Goal: Information Seeking & Learning: Find specific fact

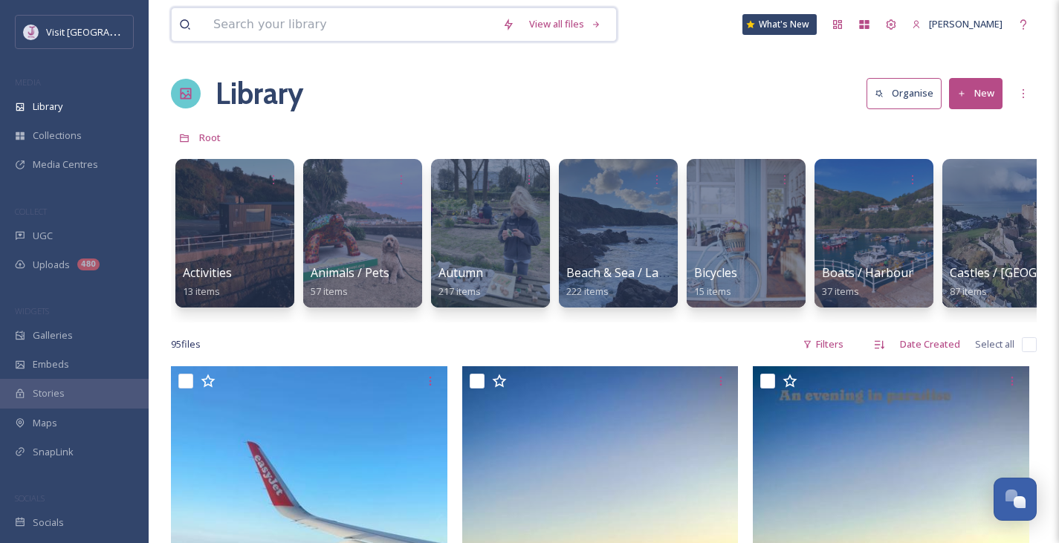
click at [297, 24] on input at bounding box center [350, 24] width 289 height 33
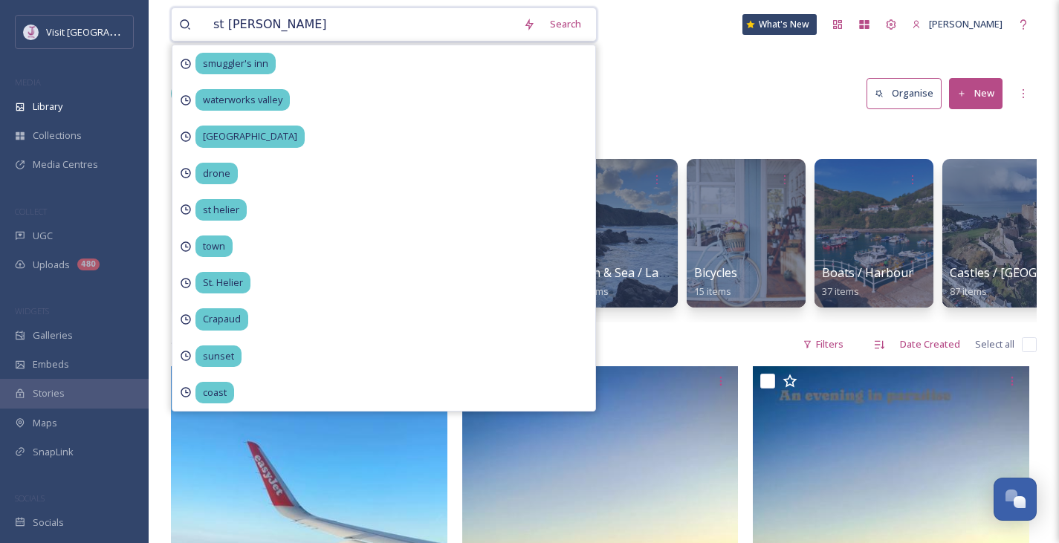
type input "st helier"
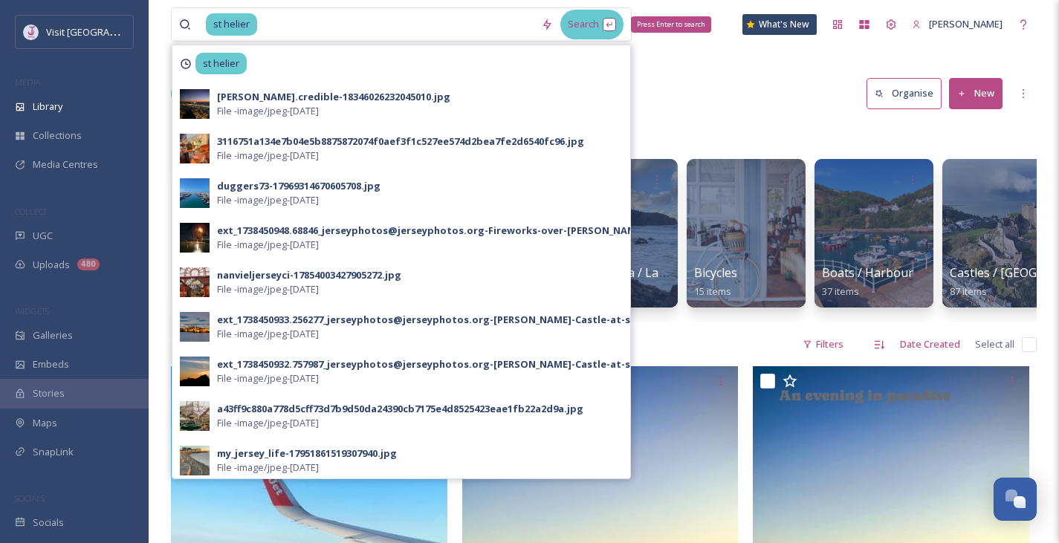
click at [605, 25] on div "Search Press Enter to search" at bounding box center [591, 24] width 63 height 29
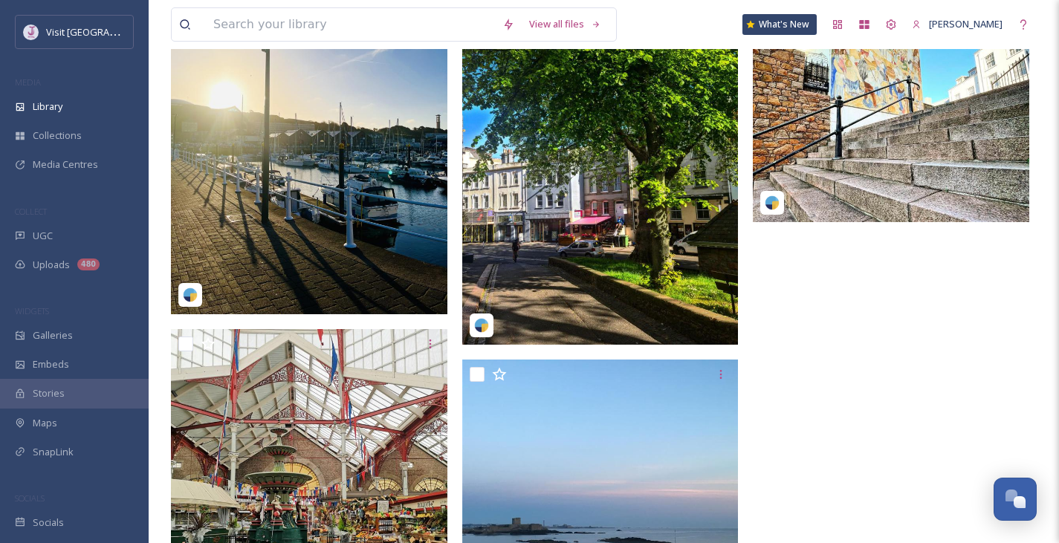
scroll to position [2222, 0]
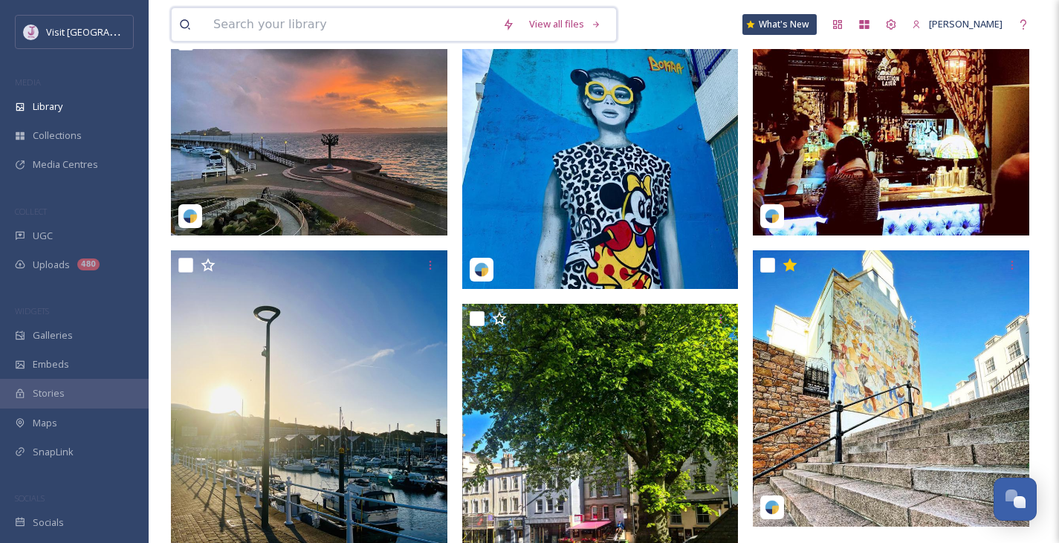
drag, startPoint x: 302, startPoint y: 28, endPoint x: 281, endPoint y: 39, distance: 23.6
click at [270, 29] on input at bounding box center [350, 24] width 289 height 33
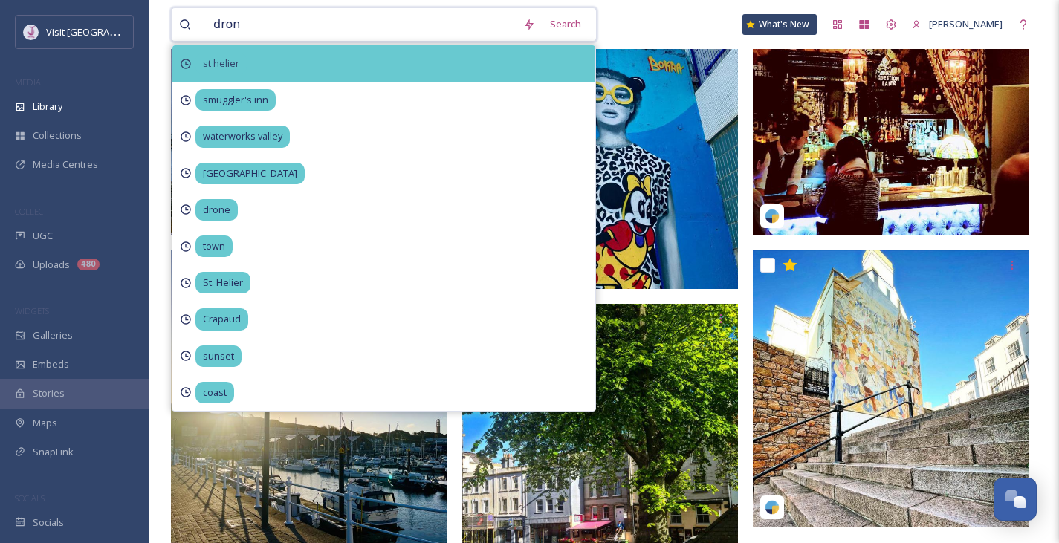
type input "drone"
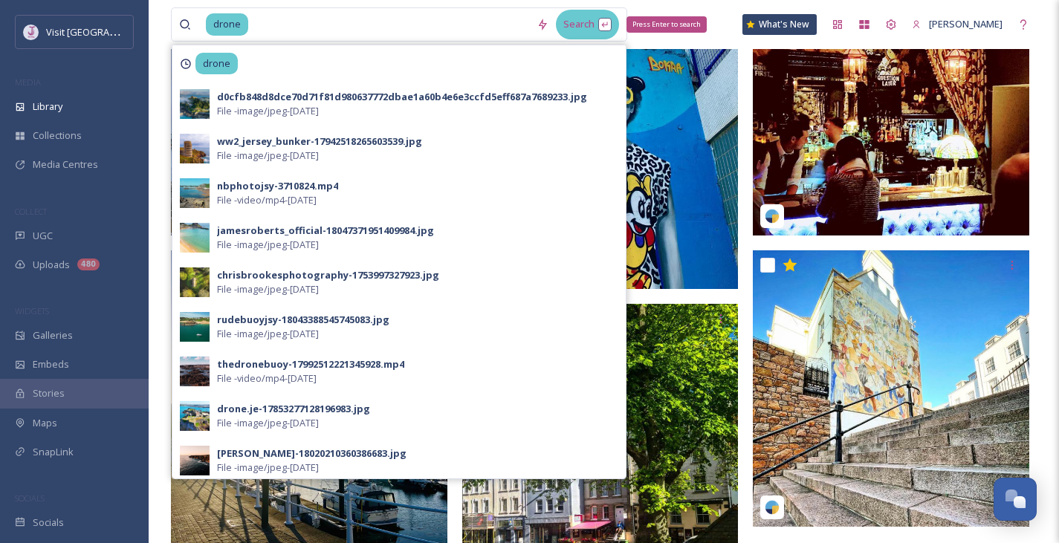
click at [603, 29] on div "Search Press Enter to search" at bounding box center [587, 24] width 63 height 29
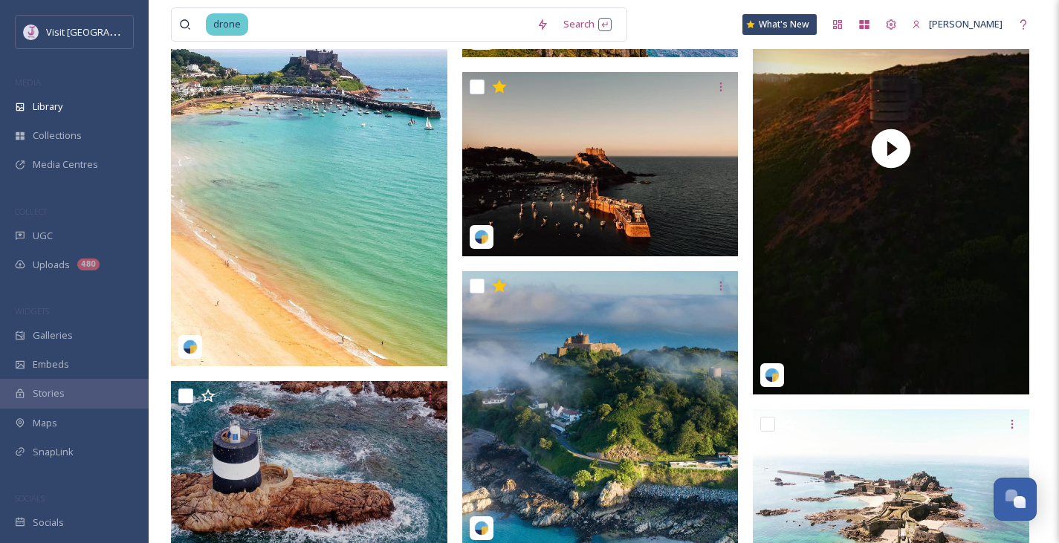
scroll to position [2913, 0]
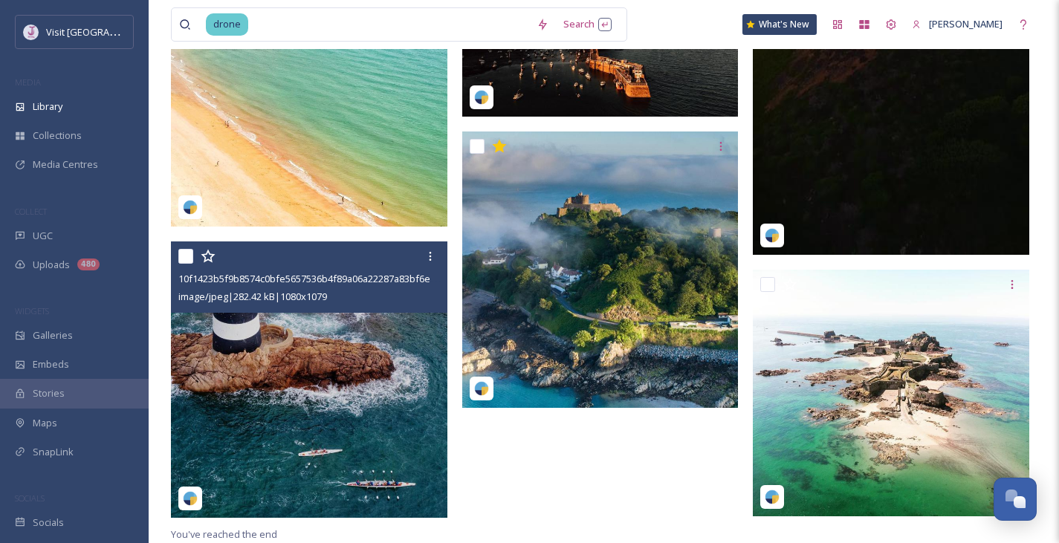
click at [313, 374] on img at bounding box center [309, 379] width 276 height 276
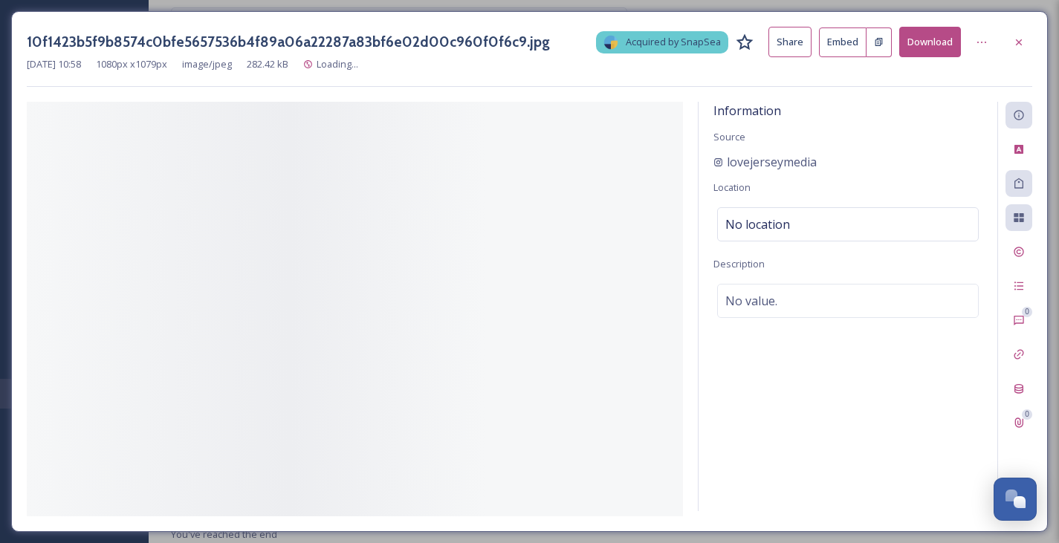
scroll to position [2911, 0]
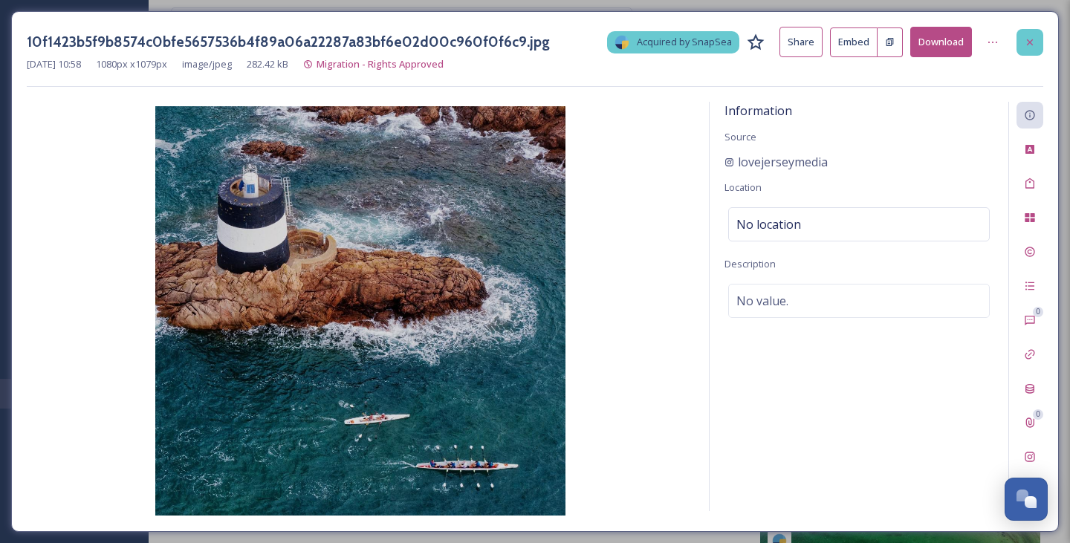
click at [1031, 53] on div at bounding box center [1029, 42] width 27 height 27
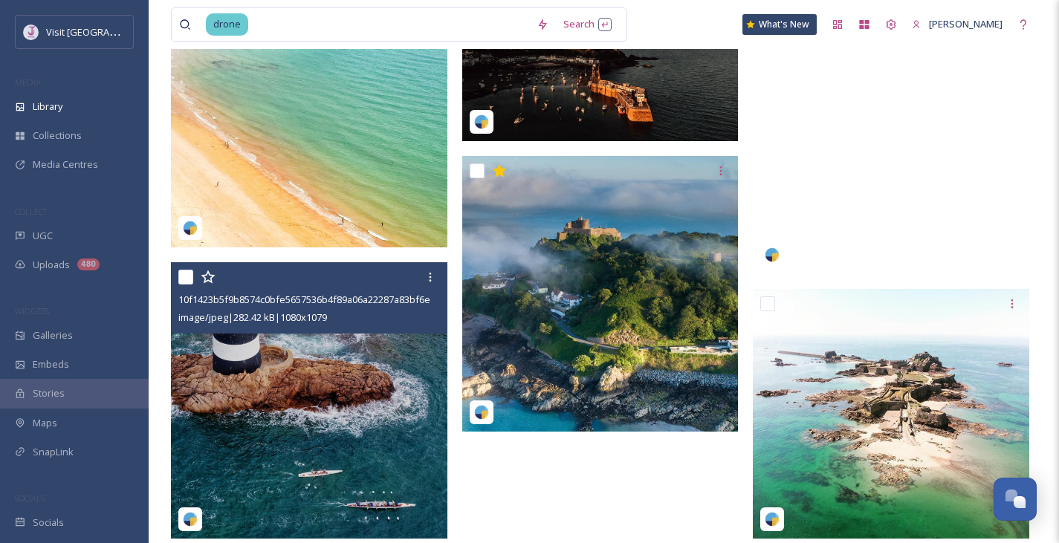
scroll to position [2946, 0]
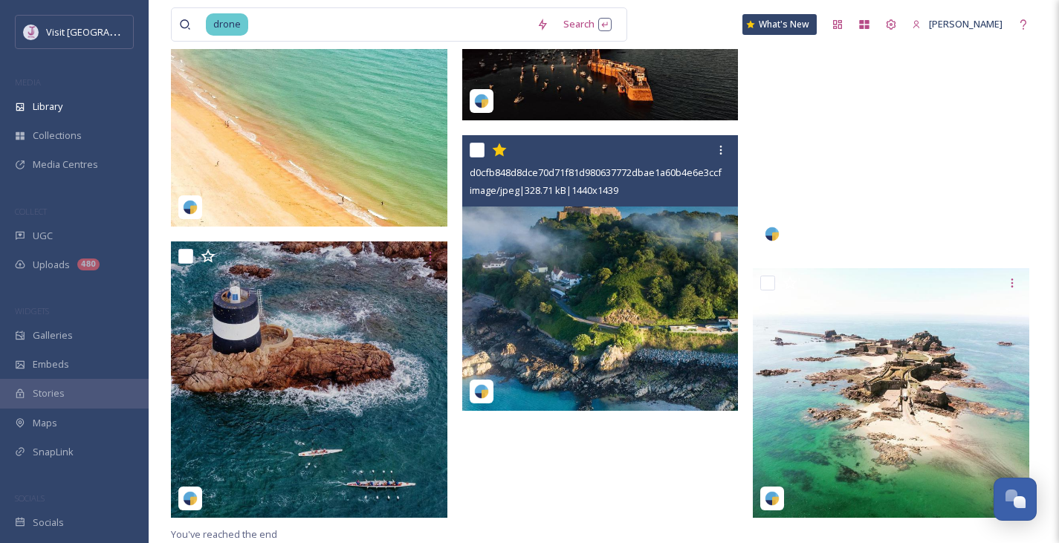
click at [702, 245] on img at bounding box center [600, 273] width 276 height 276
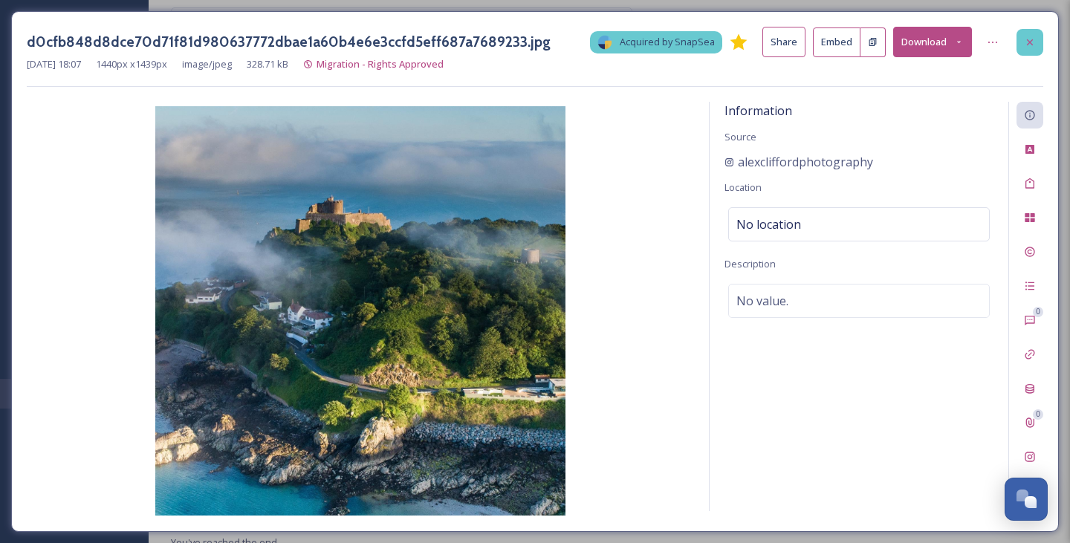
click at [1033, 39] on icon at bounding box center [1030, 42] width 12 height 12
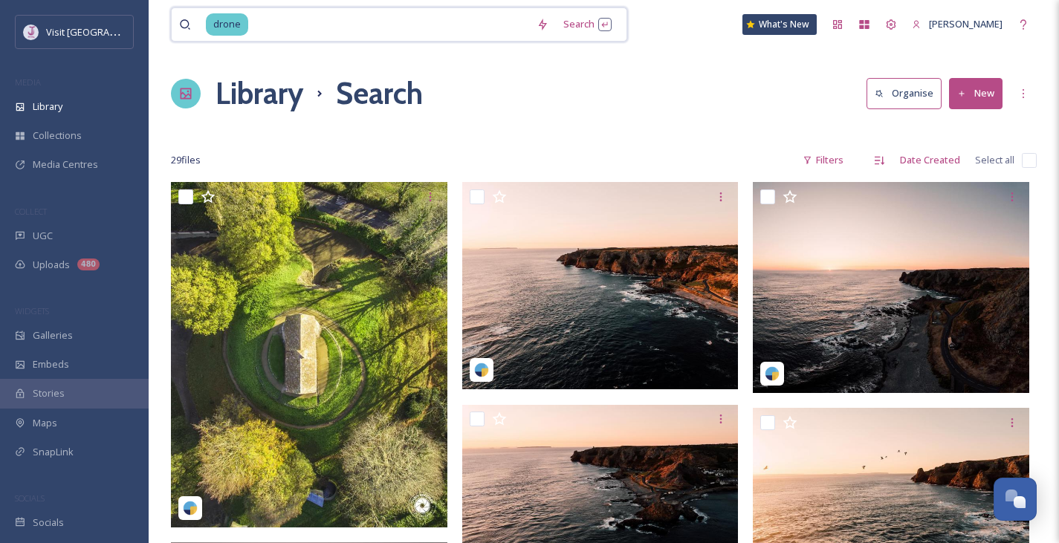
click at [303, 27] on input at bounding box center [389, 24] width 279 height 33
type input "d"
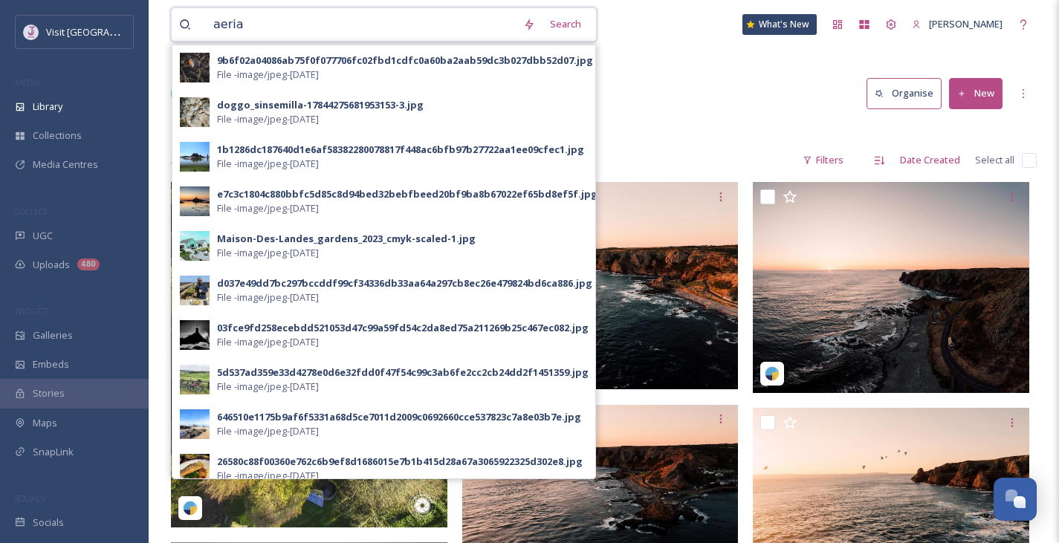
type input "aerial"
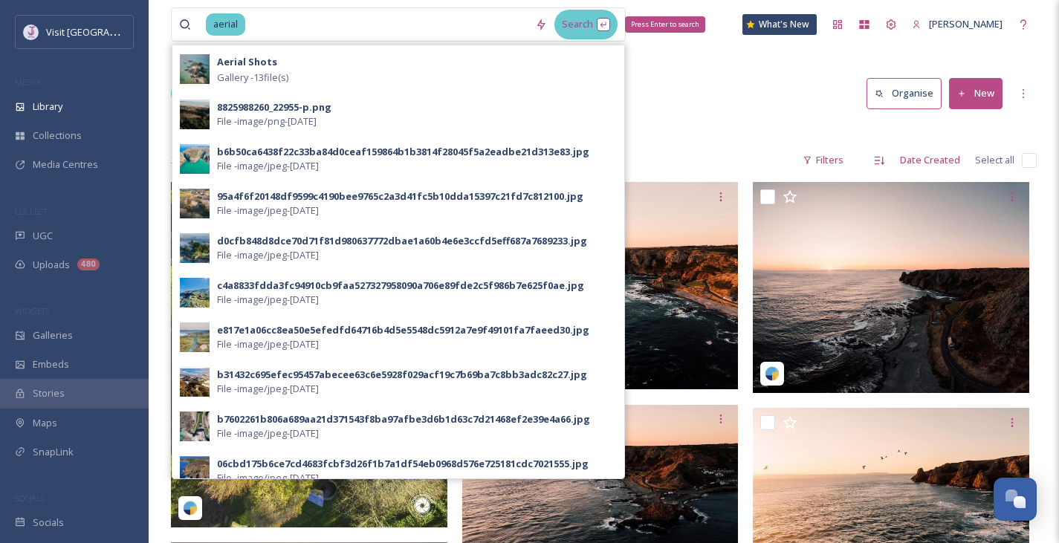
click at [596, 30] on div "Search Press Enter to search" at bounding box center [585, 24] width 63 height 29
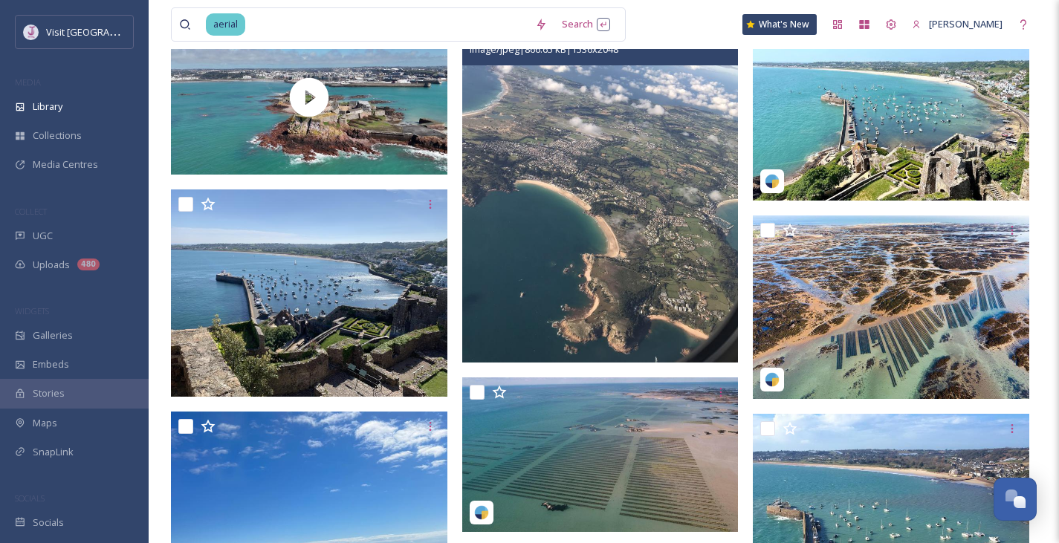
scroll to position [1040, 0]
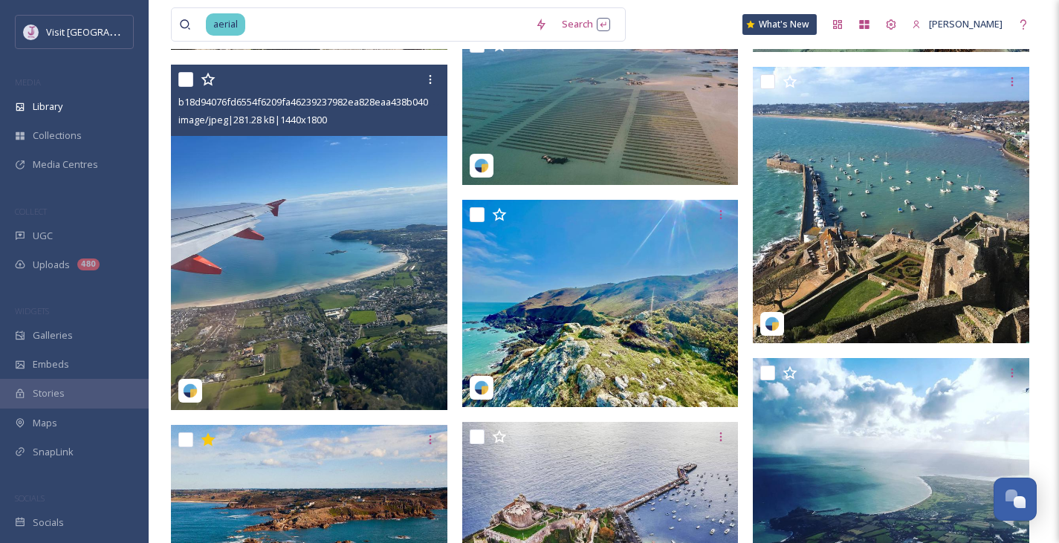
click at [349, 296] on img at bounding box center [309, 237] width 276 height 345
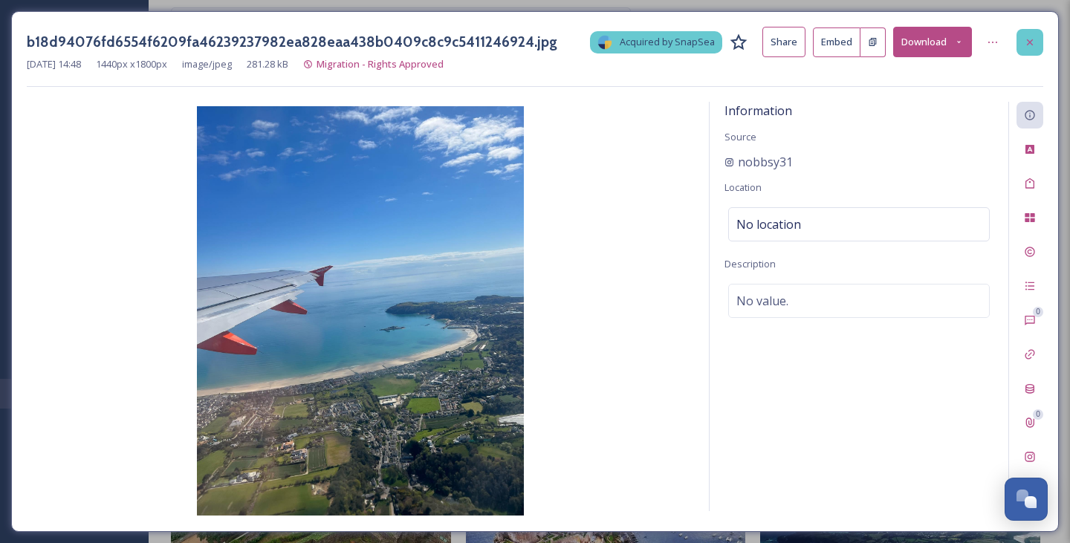
click at [1023, 39] on div at bounding box center [1029, 42] width 27 height 27
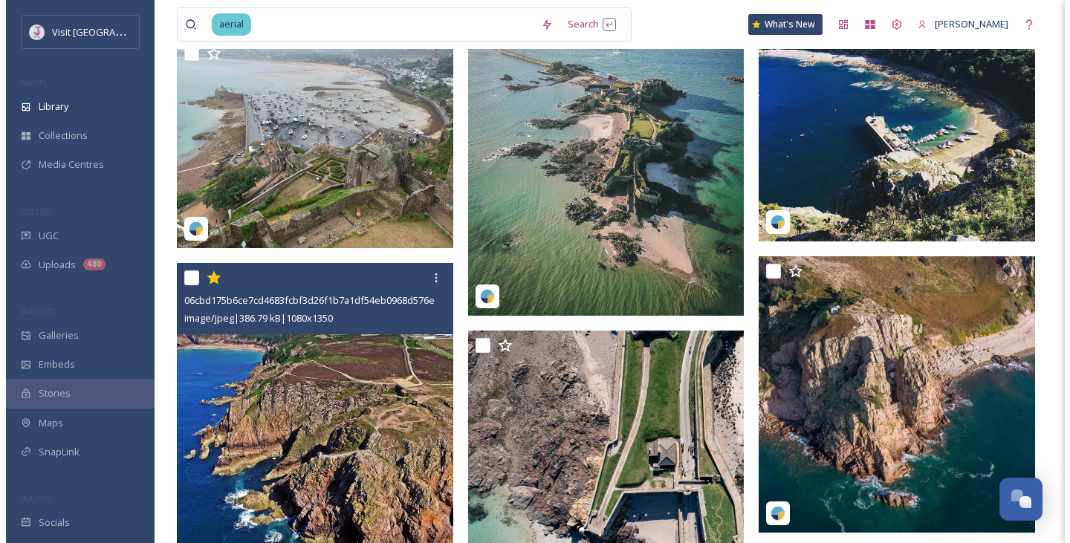
scroll to position [1906, 0]
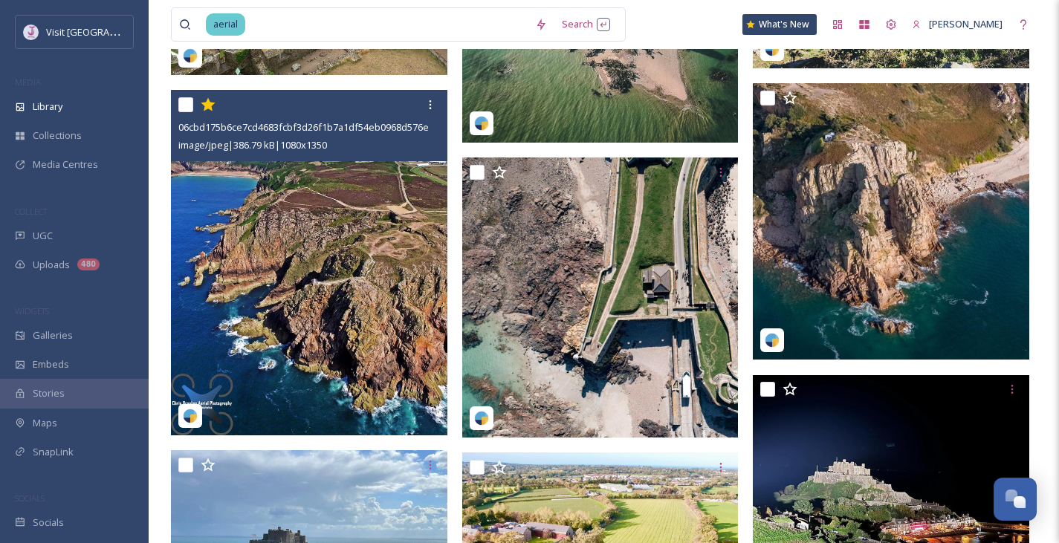
click at [364, 341] on img at bounding box center [309, 262] width 276 height 345
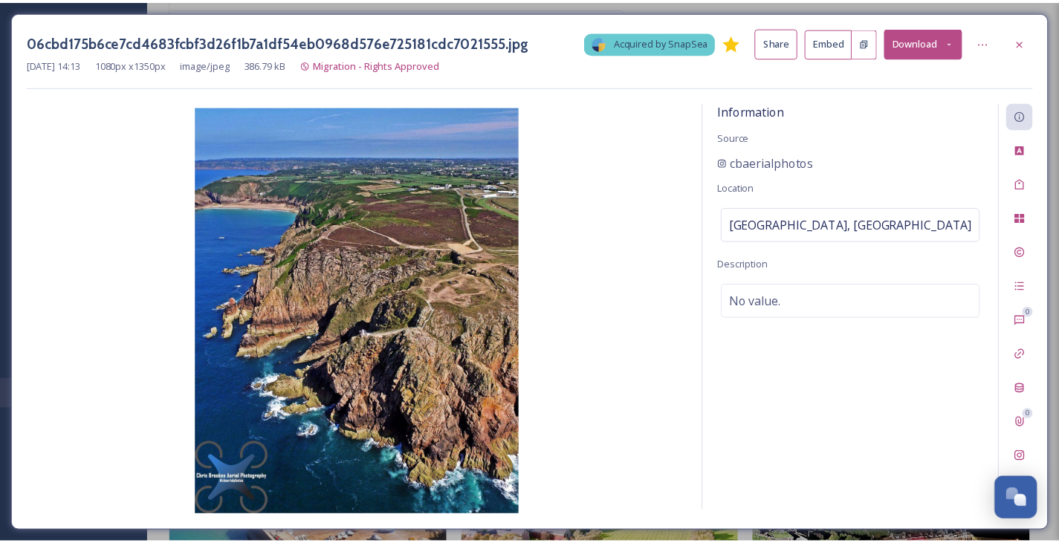
scroll to position [1912, 0]
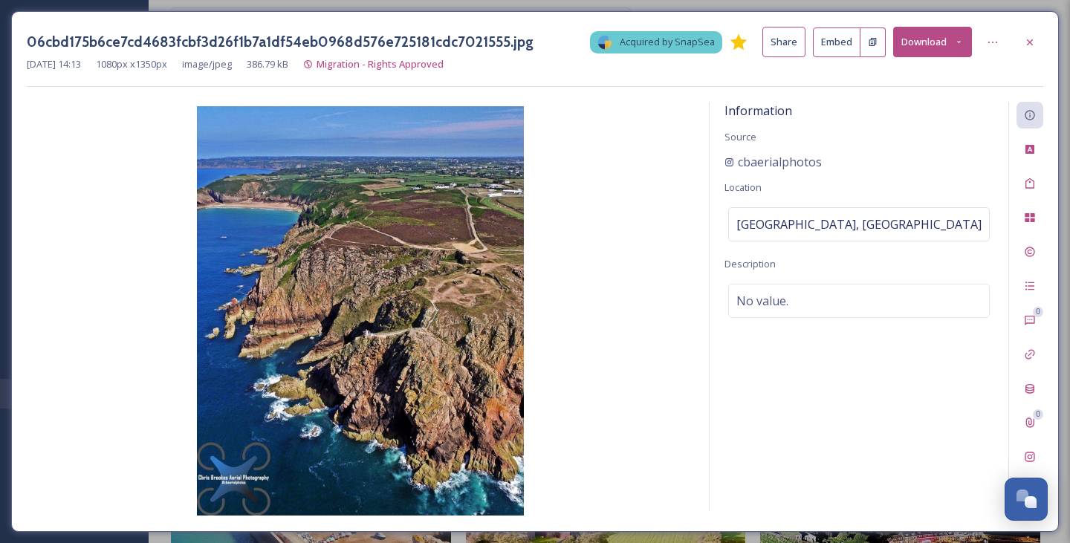
click at [1034, 37] on icon at bounding box center [1030, 42] width 12 height 12
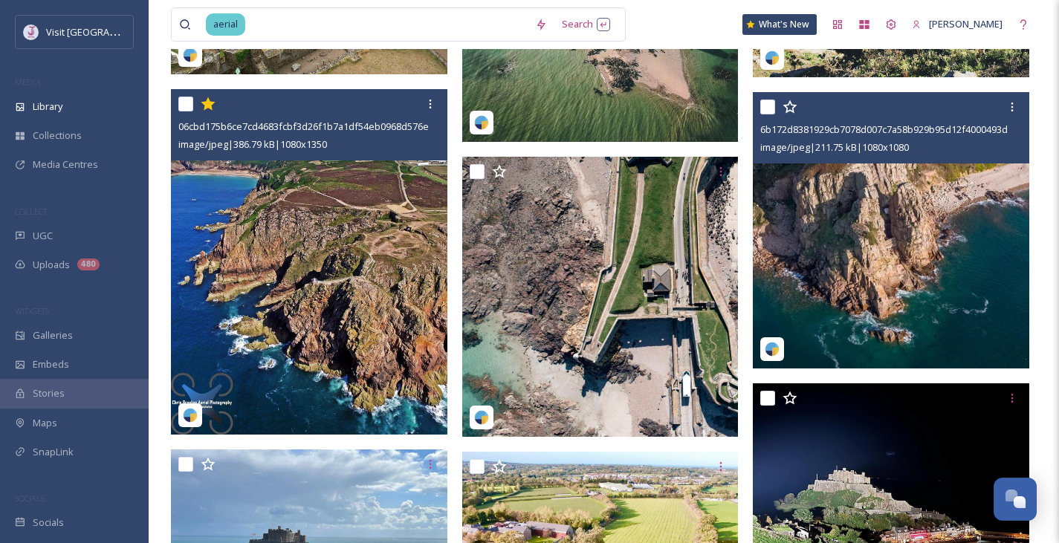
click at [801, 253] on img at bounding box center [891, 230] width 276 height 276
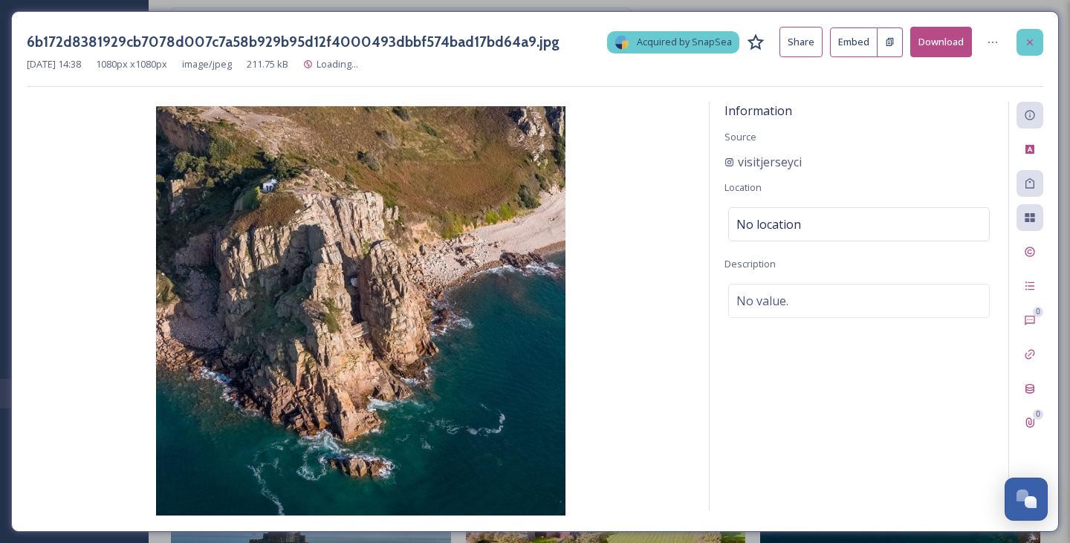
click at [1020, 40] on div at bounding box center [1029, 42] width 27 height 27
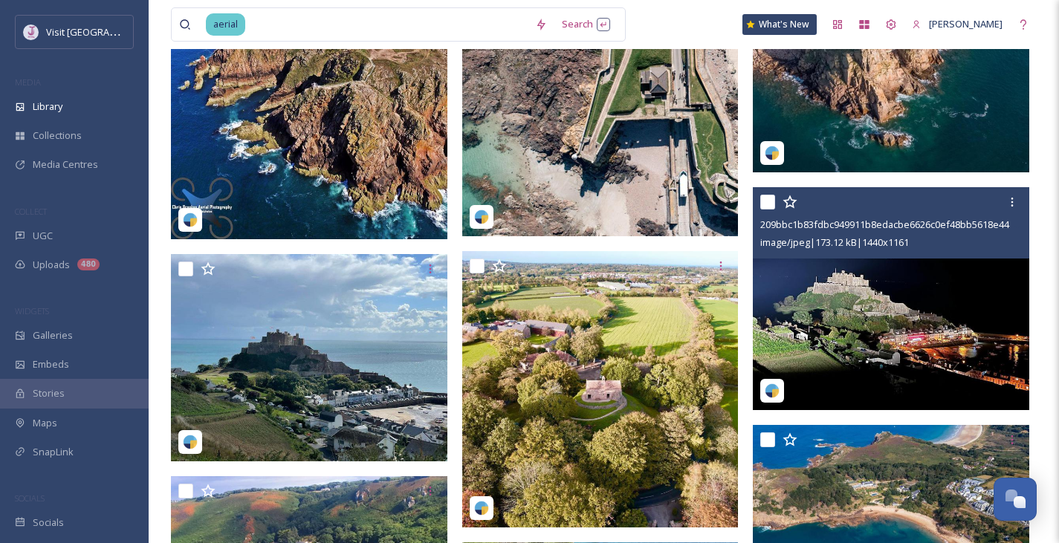
scroll to position [2259, 0]
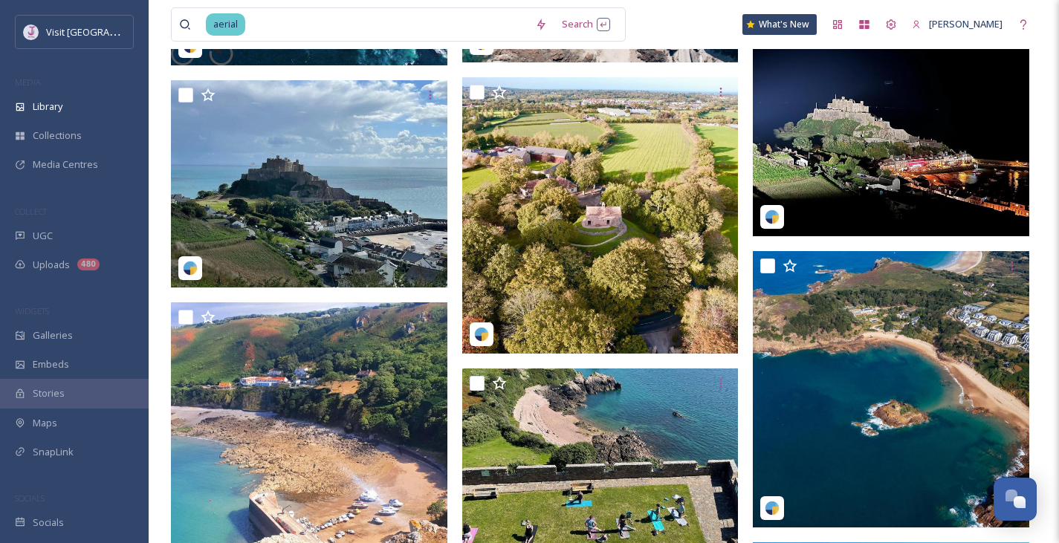
click at [614, 267] on img at bounding box center [600, 215] width 276 height 276
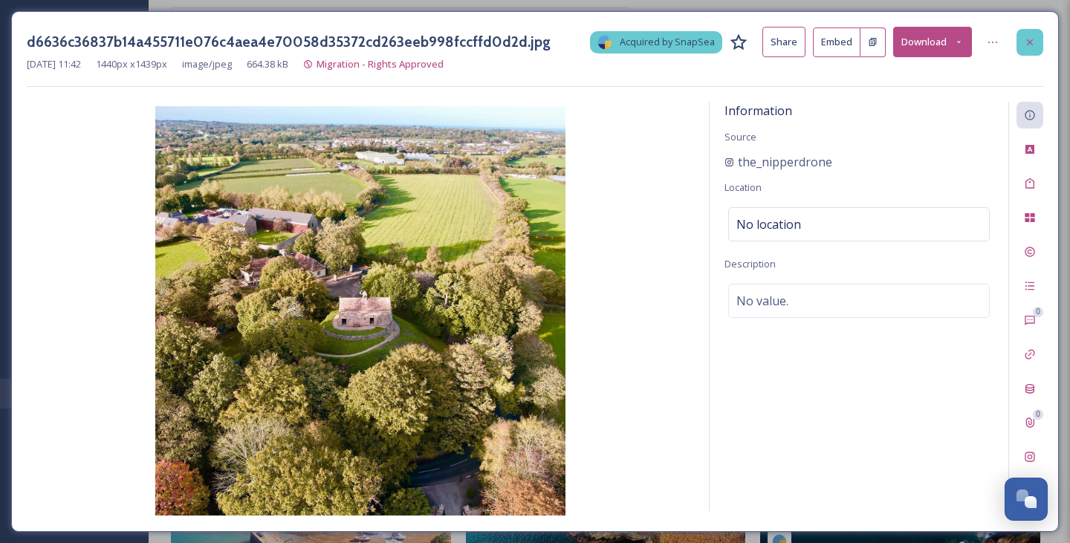
click at [1036, 48] on div at bounding box center [1029, 42] width 27 height 27
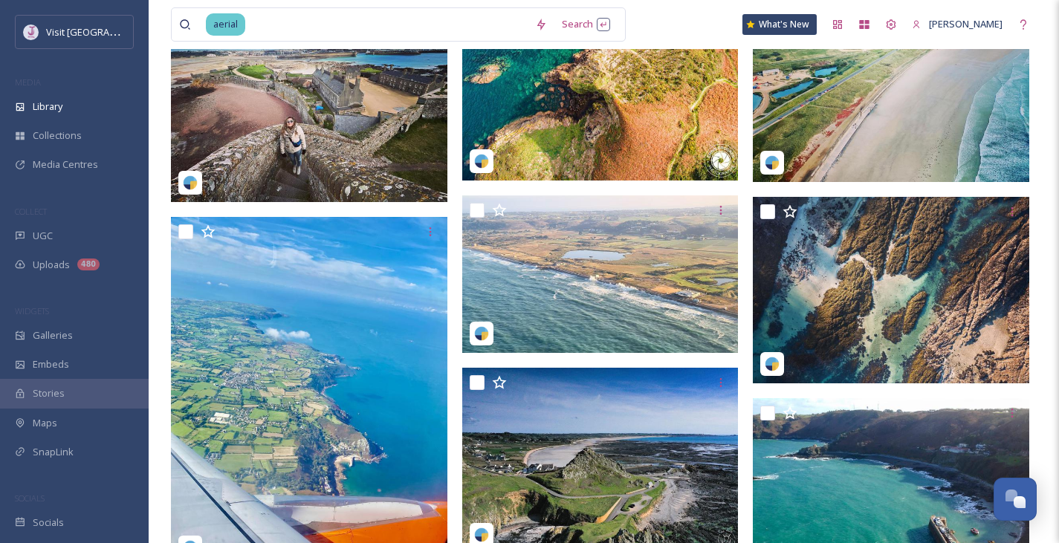
scroll to position [3125, 0]
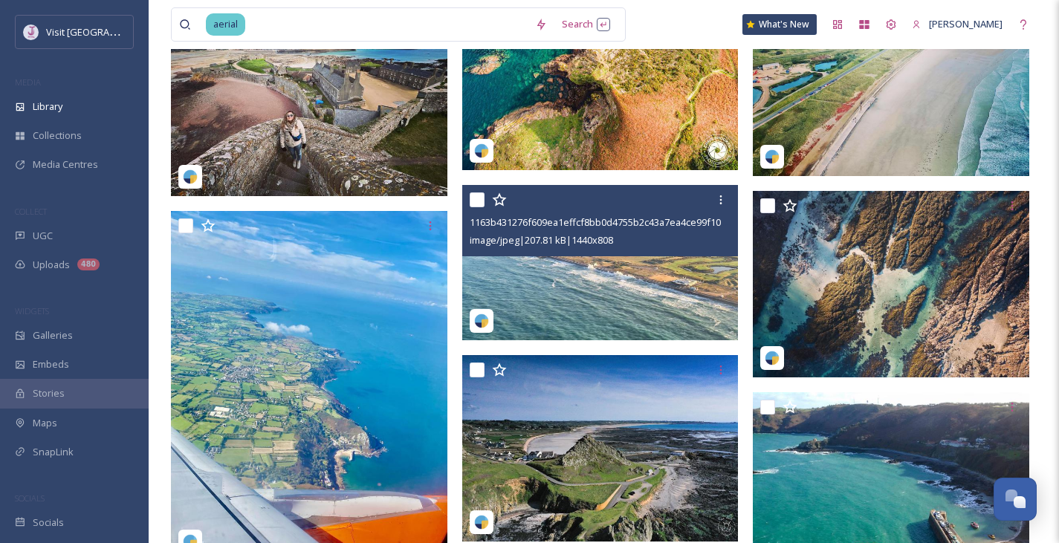
click at [582, 273] on img at bounding box center [600, 262] width 276 height 155
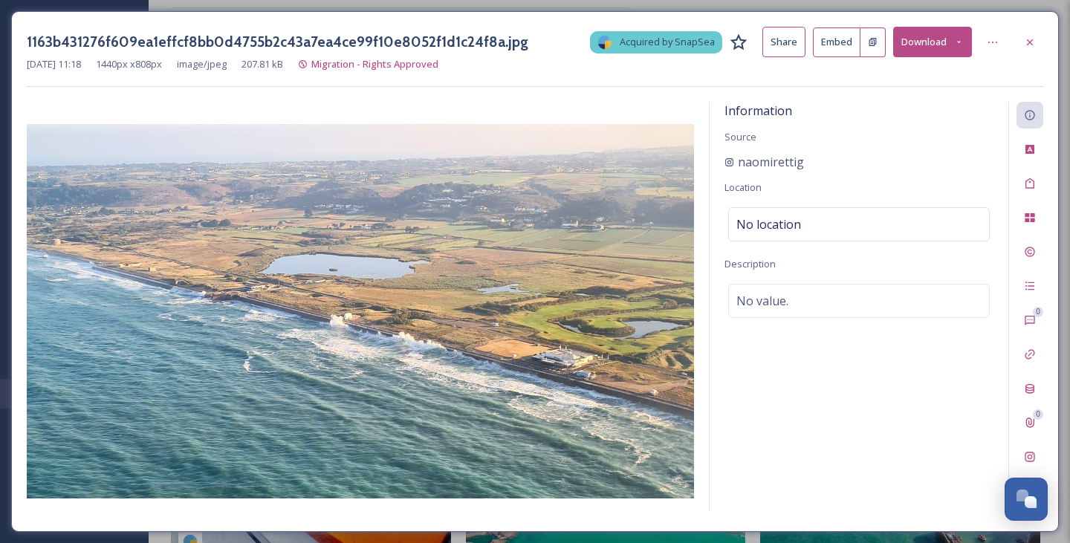
click at [1022, 39] on div at bounding box center [1029, 42] width 27 height 27
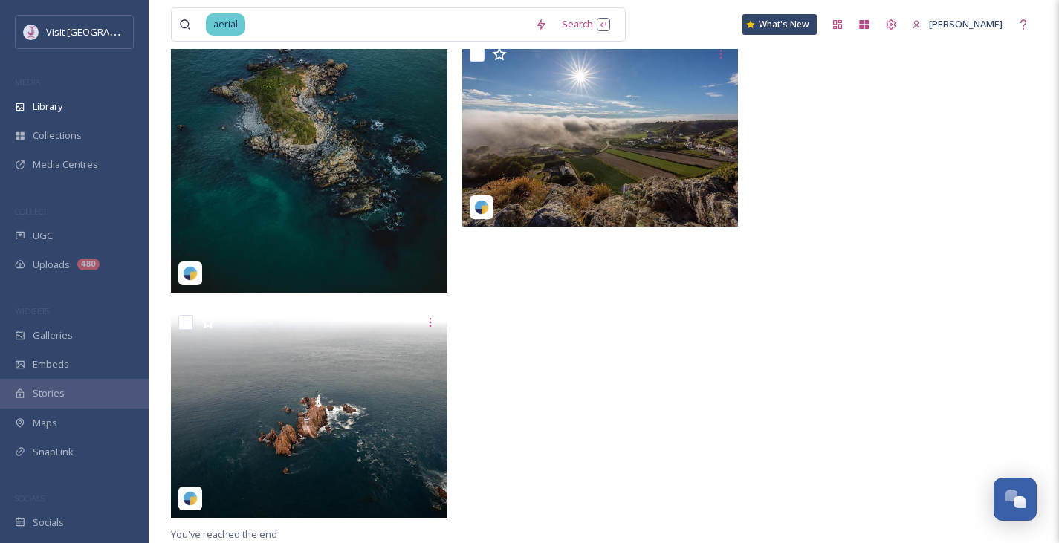
scroll to position [5252, 0]
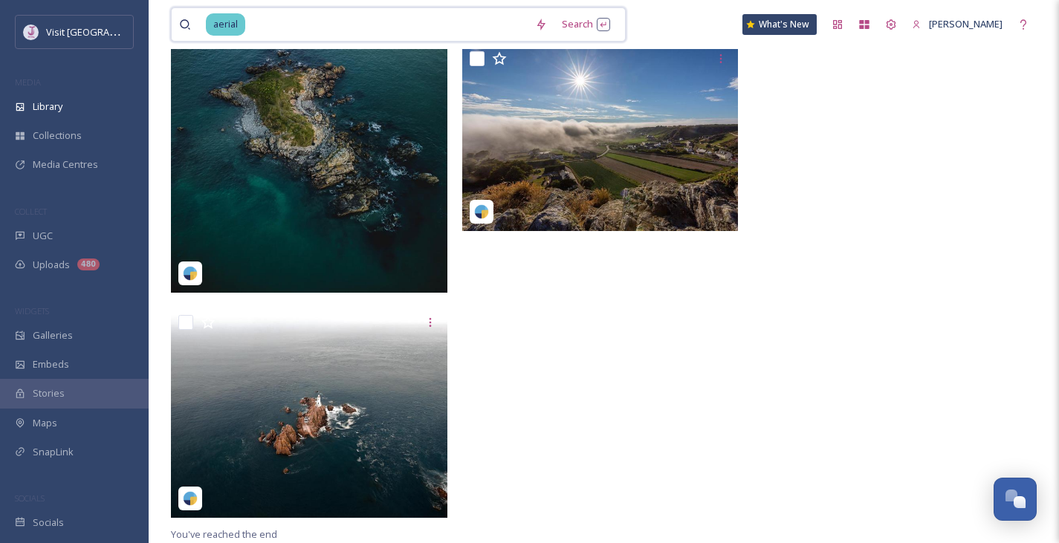
click at [331, 19] on input at bounding box center [387, 24] width 281 height 33
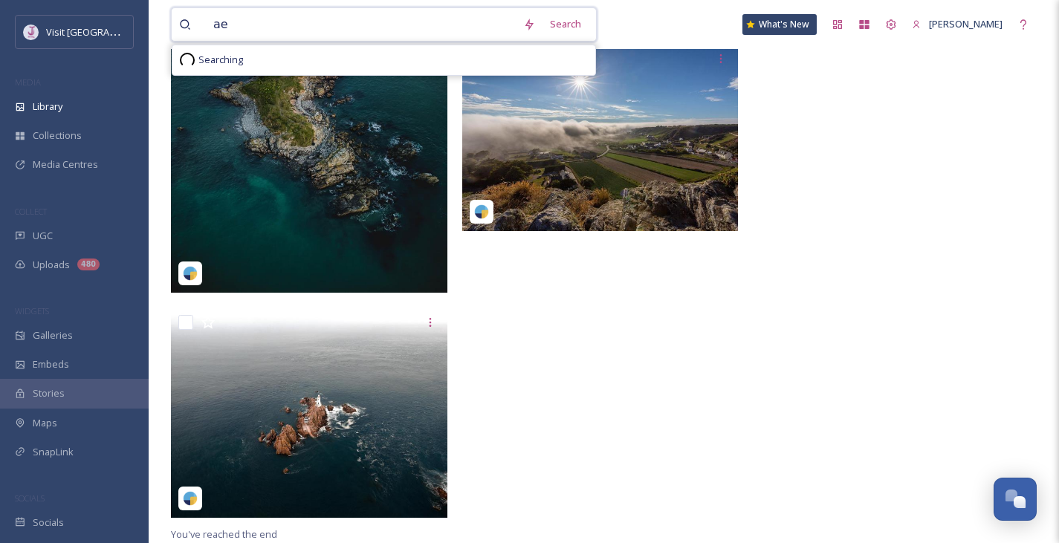
type input "a"
type input "town"
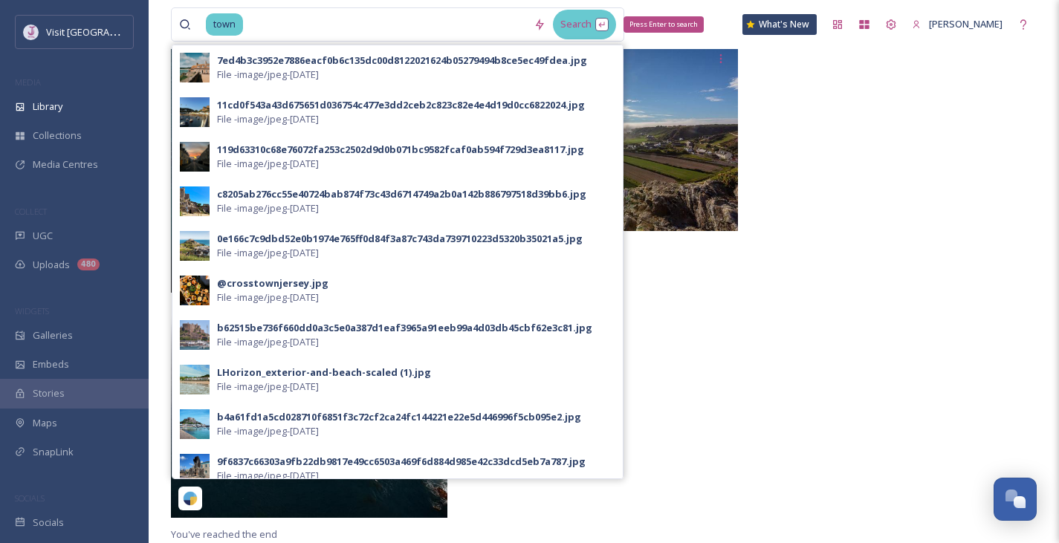
click at [592, 29] on div "Search Press Enter to search" at bounding box center [584, 24] width 63 height 29
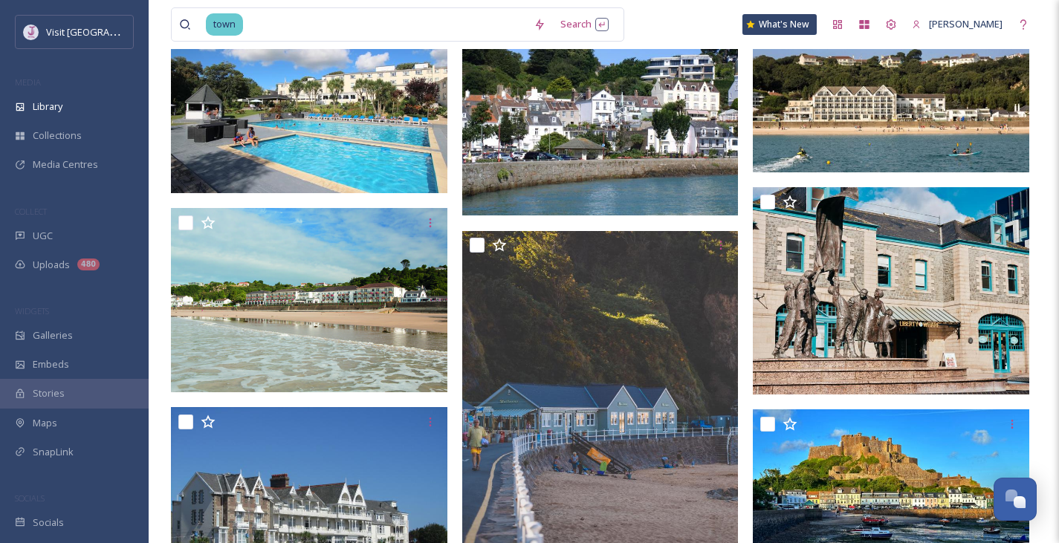
scroll to position [173, 0]
